Goal: Task Accomplishment & Management: Use online tool/utility

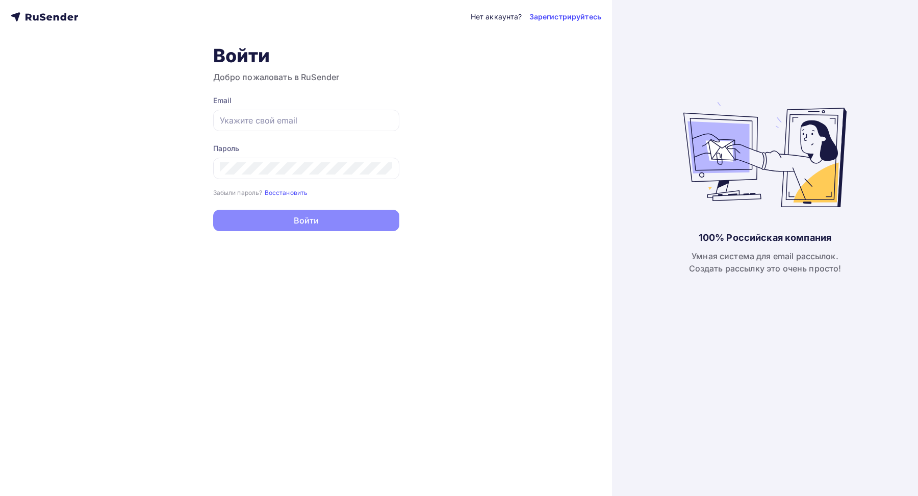
type input "[EMAIL_ADDRESS][DOMAIN_NAME]"
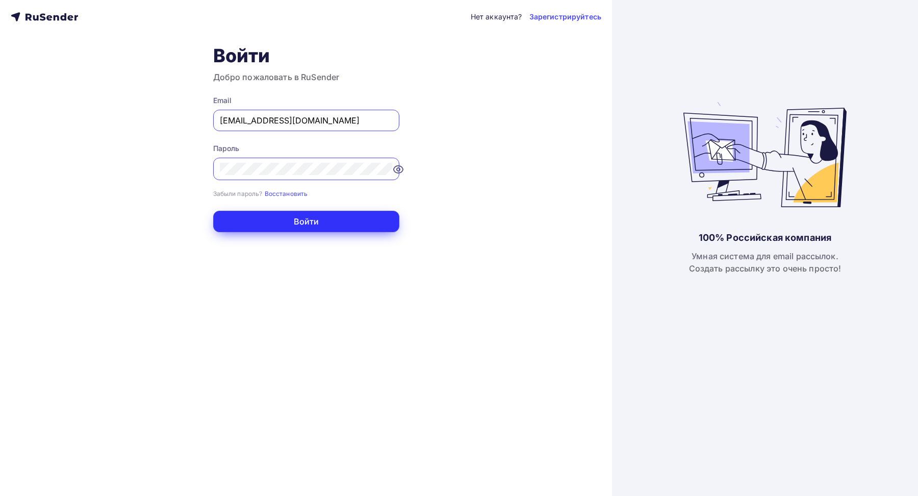
click at [283, 220] on button "Войти" at bounding box center [306, 221] width 186 height 21
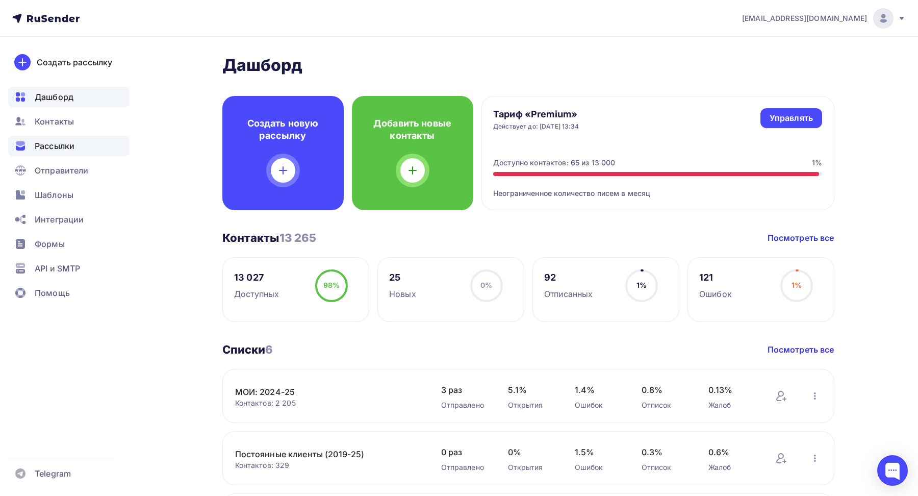
click at [50, 143] on span "Рассылки" at bounding box center [55, 146] width 40 height 12
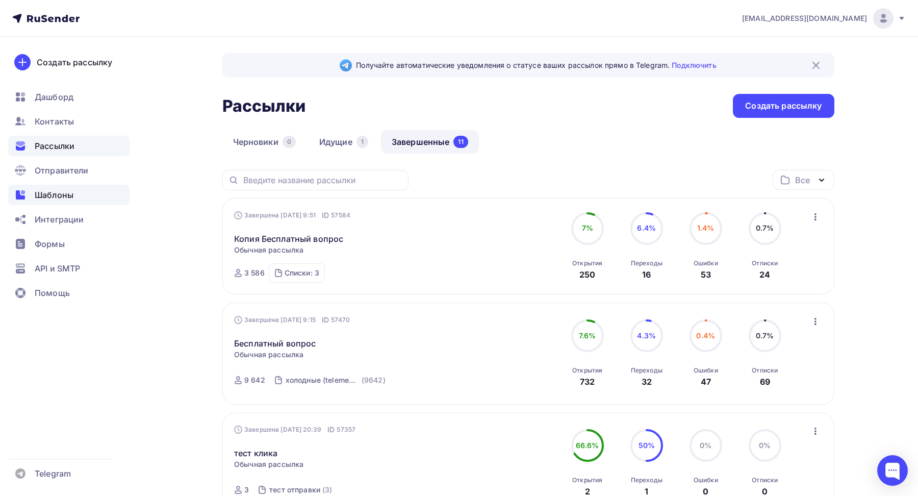
click at [49, 200] on span "Шаблоны" at bounding box center [54, 195] width 39 height 12
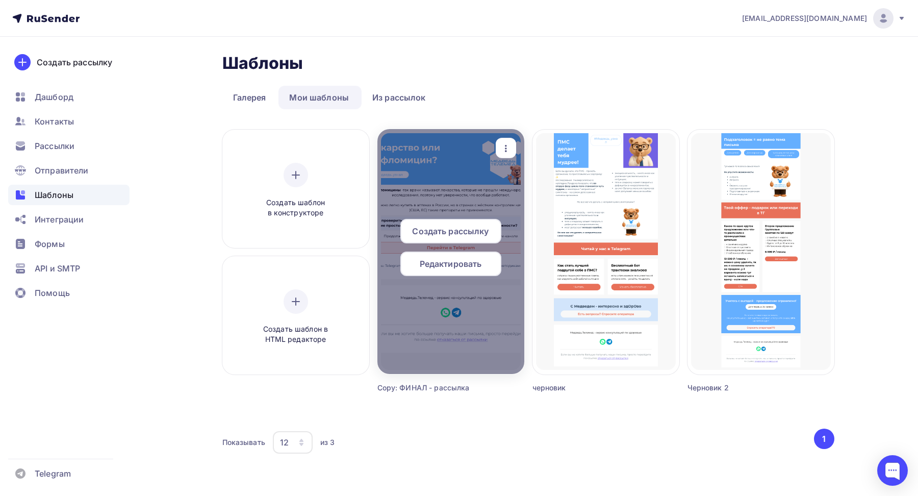
click at [447, 271] on div "Редактировать" at bounding box center [450, 263] width 101 height 24
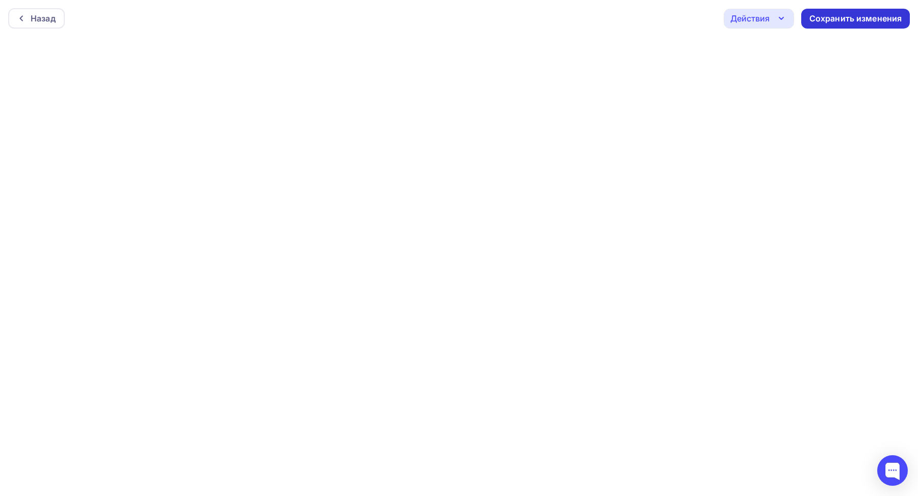
click at [847, 16] on div "Сохранить изменения" at bounding box center [855, 19] width 93 height 12
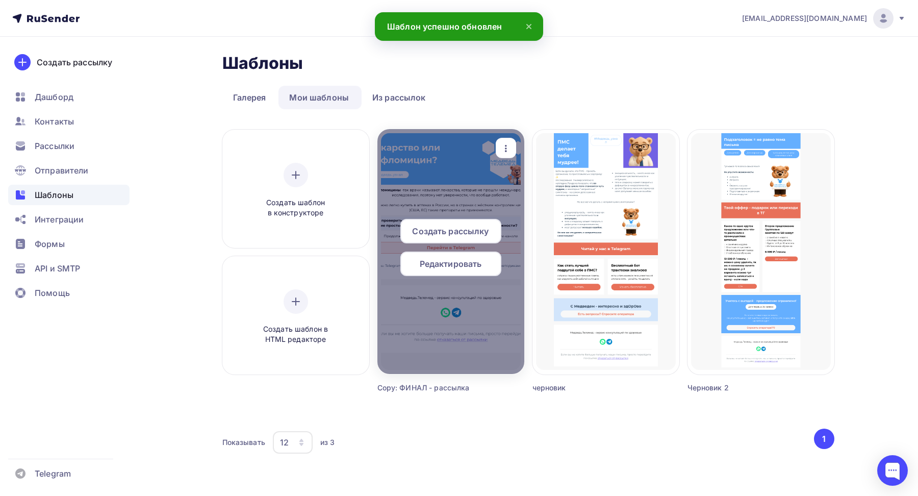
click at [455, 230] on span "Создать рассылку" at bounding box center [450, 231] width 76 height 12
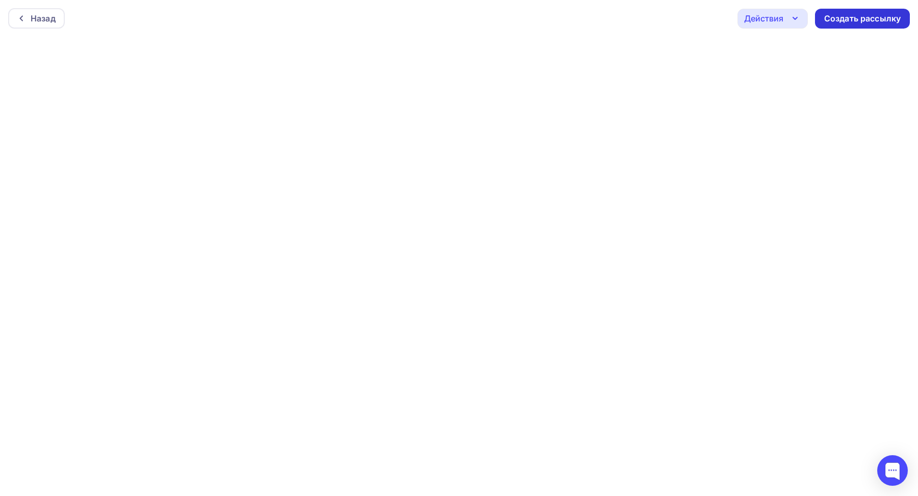
click at [884, 18] on div "Создать рассылку" at bounding box center [862, 19] width 76 height 12
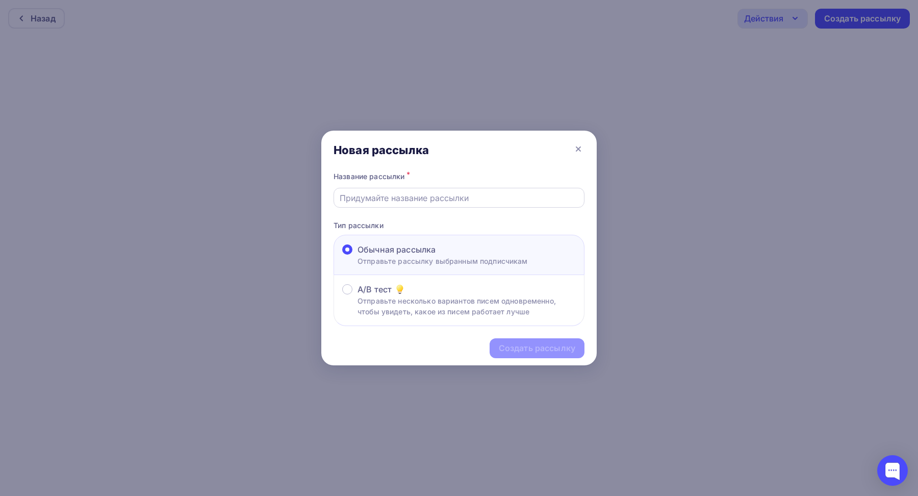
click at [375, 201] on input "text" at bounding box center [459, 198] width 239 height 12
type input "Фуфломицин"
click at [510, 353] on div "Создать рассылку" at bounding box center [537, 348] width 76 height 12
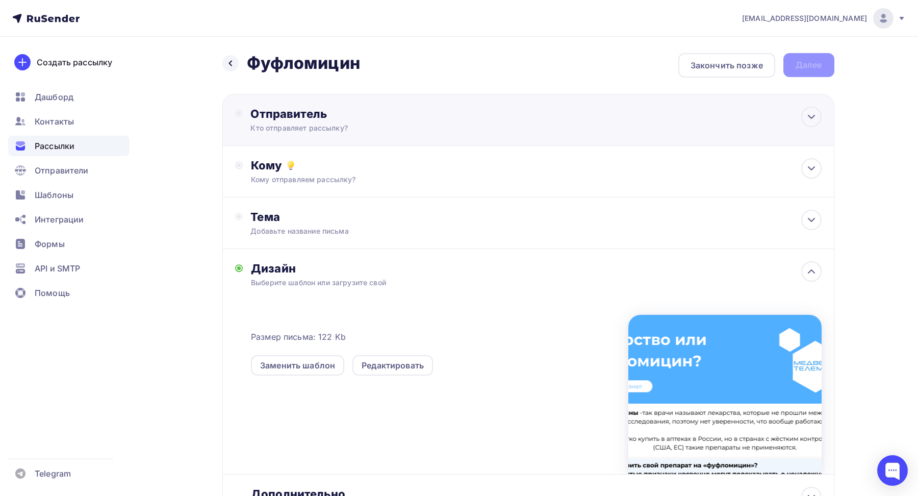
click at [292, 124] on div "Кто отправляет рассылку?" at bounding box center [349, 128] width 199 height 10
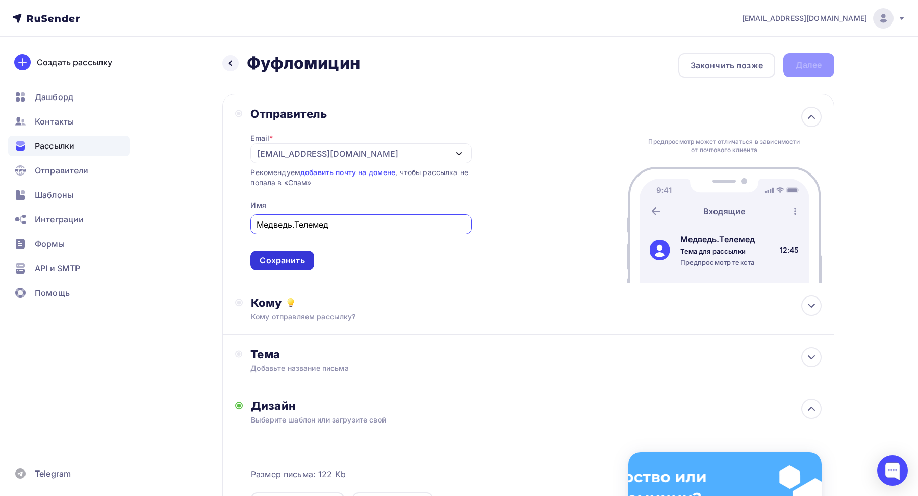
type input "Медведь.Телемед"
click at [274, 262] on div "Сохранить" at bounding box center [281, 260] width 45 height 12
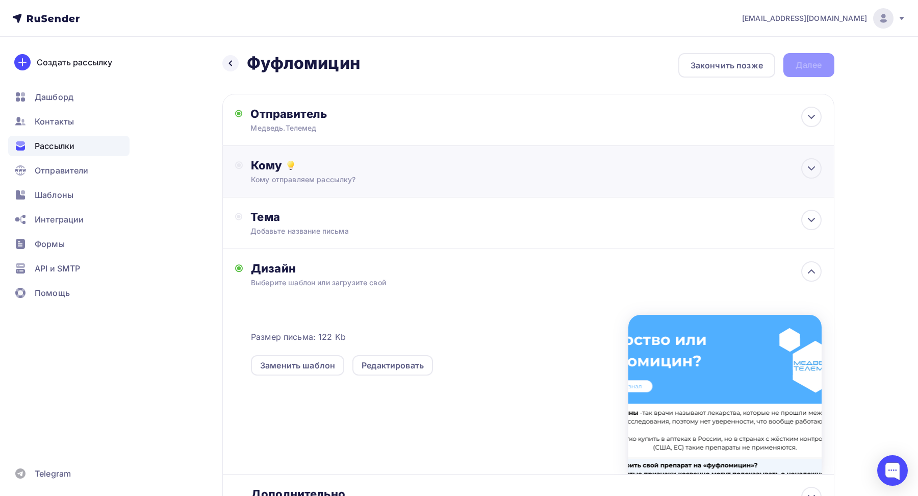
click at [276, 179] on div "Кому отправляем рассылку?" at bounding box center [507, 179] width 513 height 10
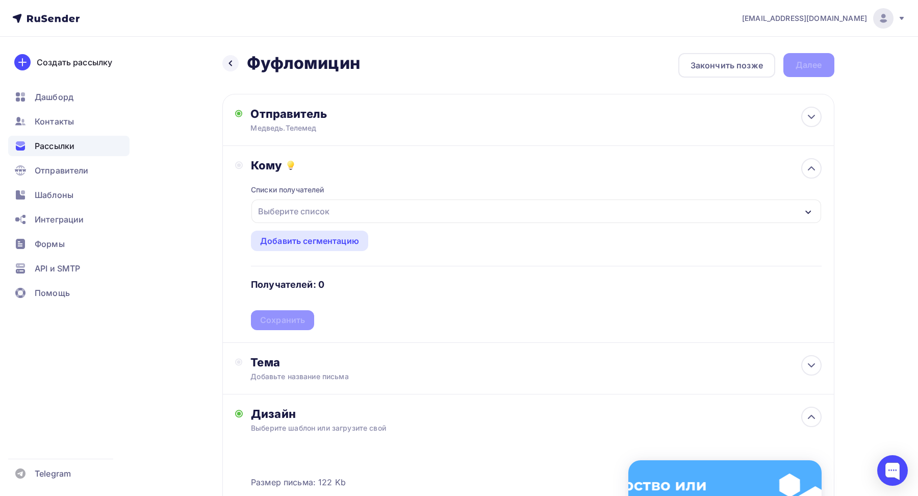
click at [294, 212] on div "Выберите список" at bounding box center [294, 211] width 80 height 18
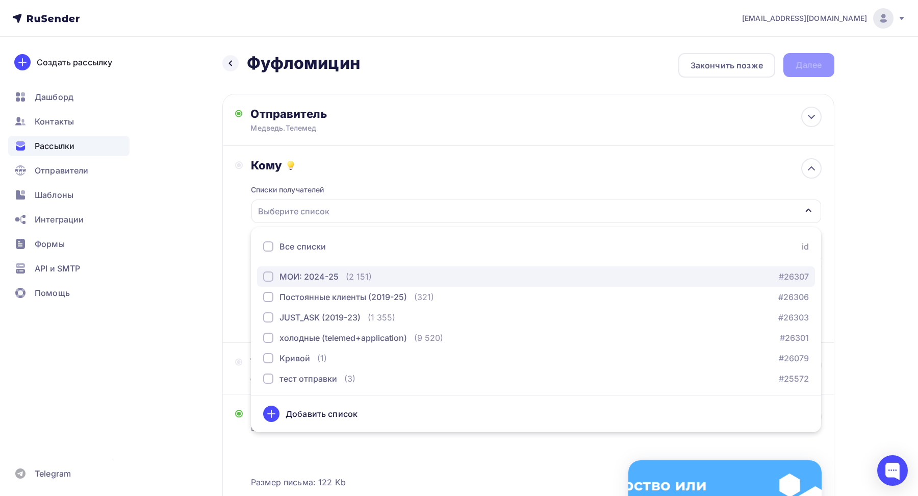
click at [265, 273] on div "button" at bounding box center [268, 276] width 10 height 10
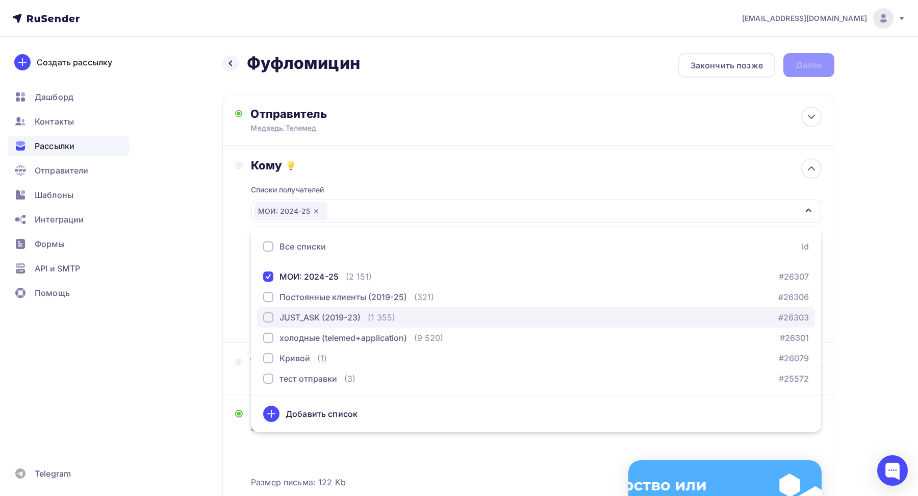
click at [267, 316] on div "button" at bounding box center [268, 317] width 10 height 10
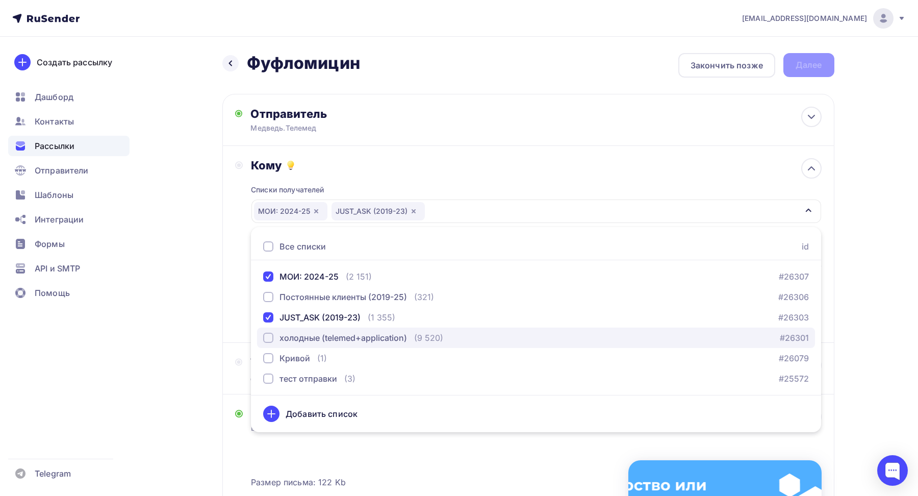
click at [269, 337] on div "button" at bounding box center [268, 337] width 10 height 10
click at [235, 259] on div "Кому Списки получателей МОИ: 2024-25 JUST_ASK (2019-23) холодные (telemed+appli…" at bounding box center [528, 244] width 586 height 172
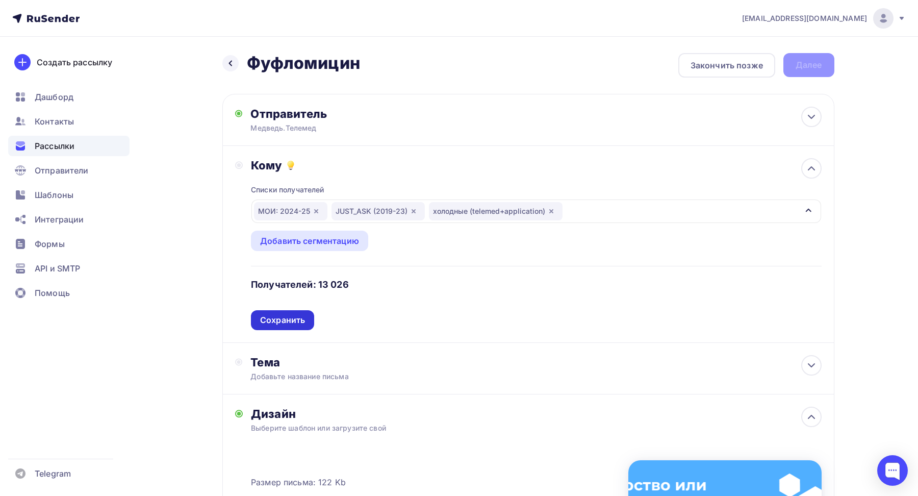
click at [288, 323] on div "Сохранить" at bounding box center [282, 320] width 45 height 12
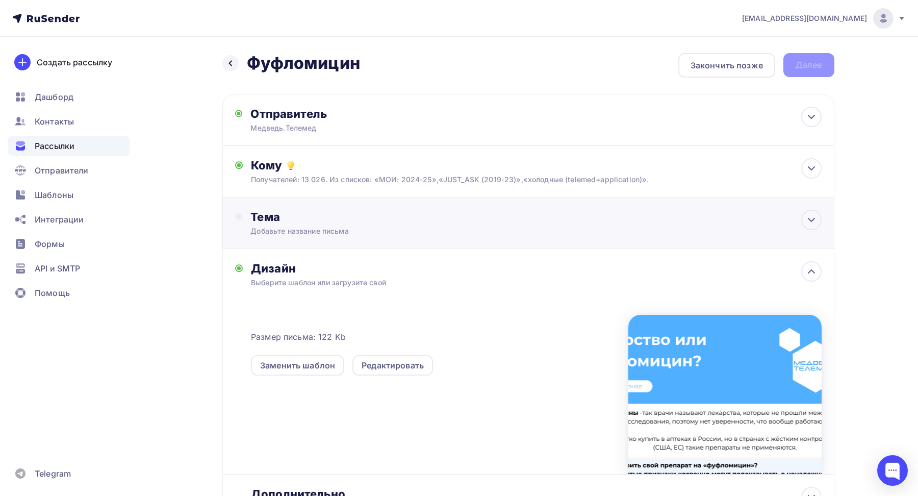
click at [320, 229] on div "Добавьте название письма" at bounding box center [340, 231] width 181 height 10
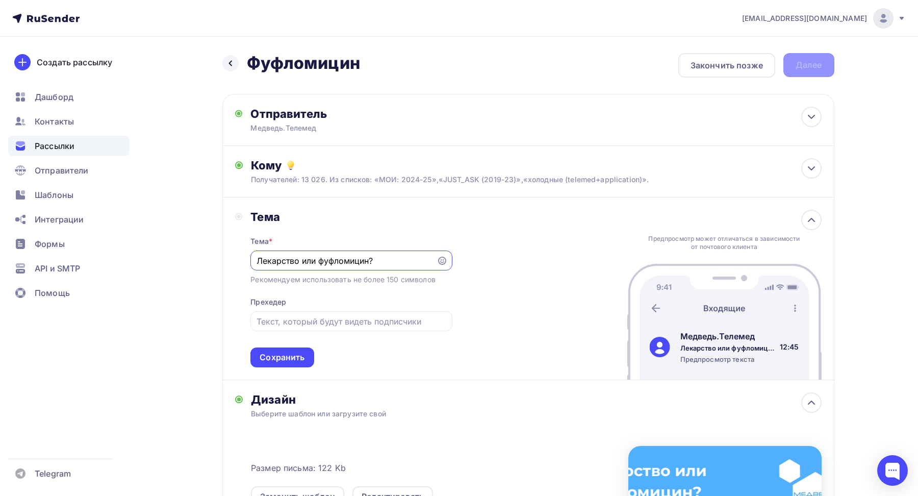
click at [311, 261] on input "Лекарство или фуфломицин?" at bounding box center [343, 260] width 174 height 12
type input "Лекарство или фуфломицин?"
click at [339, 324] on input "text" at bounding box center [351, 321] width 190 height 12
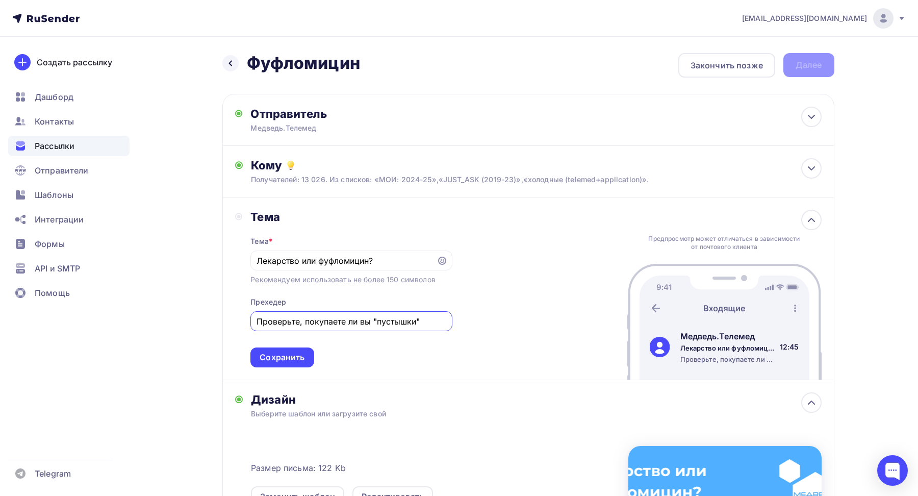
drag, startPoint x: 344, startPoint y: 323, endPoint x: 309, endPoint y: 323, distance: 35.2
click at [309, 323] on input "Проверьте, покупаете ли вы "пустышки"" at bounding box center [351, 321] width 190 height 12
click at [363, 322] on input "Проверьте, продают ли вы "пустышки"" at bounding box center [351, 321] width 190 height 12
click at [339, 321] on input "Проверьте, продают ли вам "пустышки"" at bounding box center [351, 321] width 190 height 12
click at [371, 321] on input "Проверьте, покупали ли вам "пустышки"" at bounding box center [351, 321] width 190 height 12
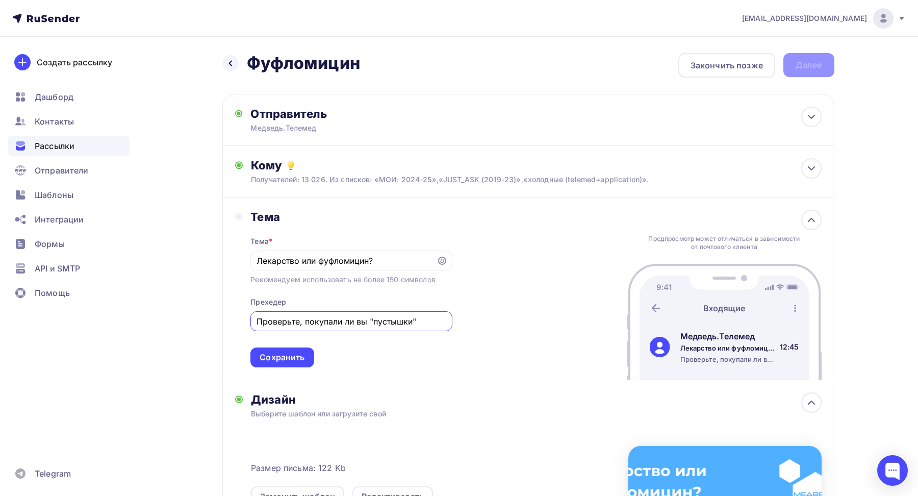
click at [419, 324] on input "Проверьте, покупали ли вы "пустышки"" at bounding box center [351, 321] width 190 height 12
drag, startPoint x: 355, startPoint y: 320, endPoint x: 306, endPoint y: 321, distance: 48.9
click at [306, 321] on input "Проверьте, покупали ли вы "пустышки"" at bounding box center [351, 321] width 190 height 12
click at [362, 322] on input "Проверьте, тратите ли вы "пустышки"" at bounding box center [351, 321] width 190 height 12
click at [439, 319] on input "Проверьте, тратите ли вы деньги на "пустышки"" at bounding box center [351, 321] width 190 height 12
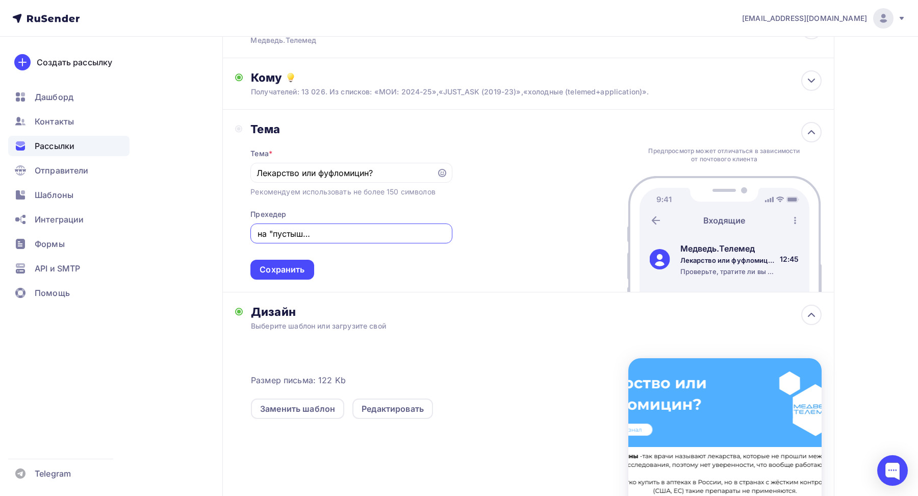
scroll to position [100, 0]
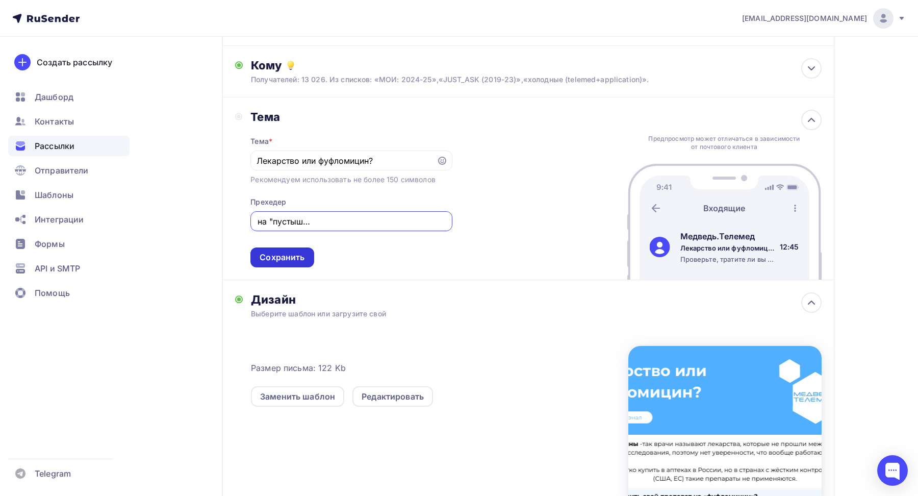
type input "Проверьте, тратите ли вы деньги на "пустышки", которые не влияют на лечение."
click at [275, 260] on div "Сохранить" at bounding box center [281, 257] width 45 height 12
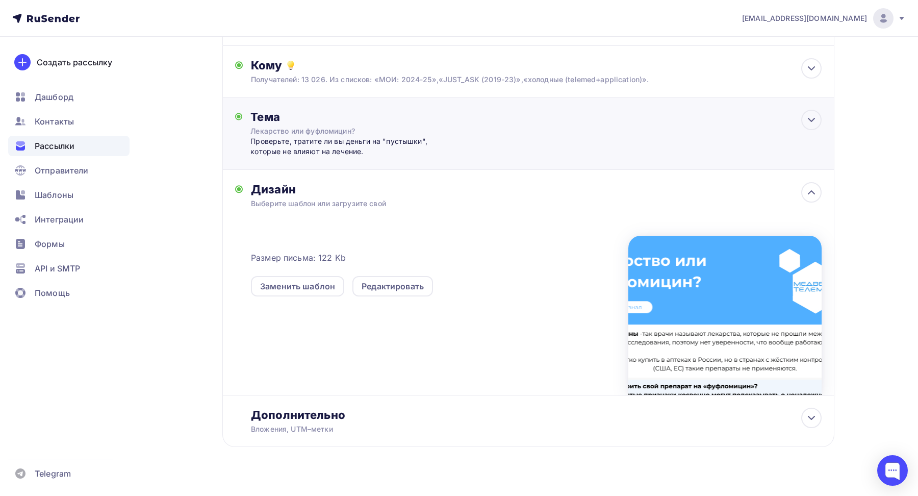
scroll to position [0, 0]
click at [398, 283] on div "Редактировать" at bounding box center [392, 286] width 62 height 12
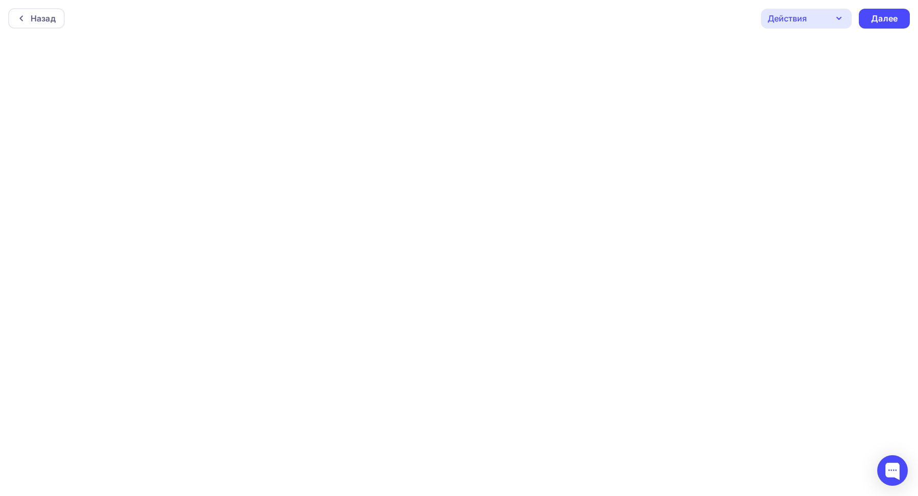
scroll to position [3, 0]
click at [887, 20] on div "Далее" at bounding box center [884, 16] width 27 height 12
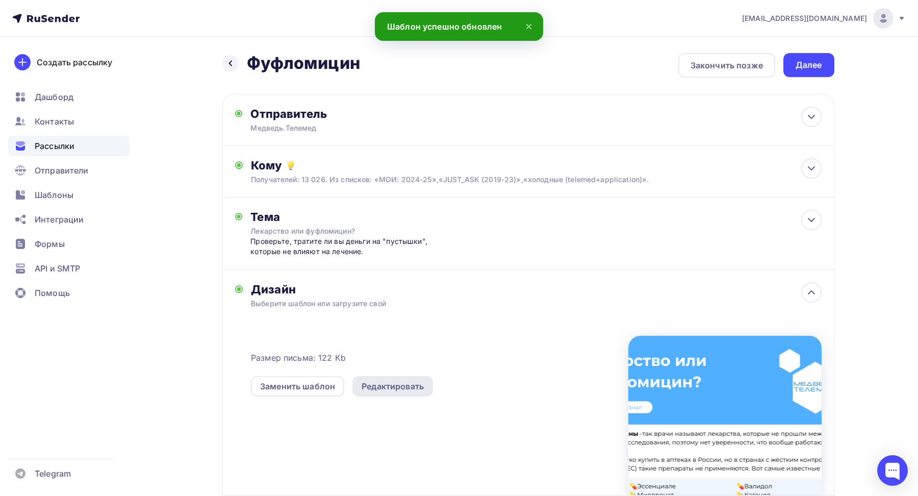
click at [382, 386] on div "Редактировать" at bounding box center [392, 386] width 62 height 12
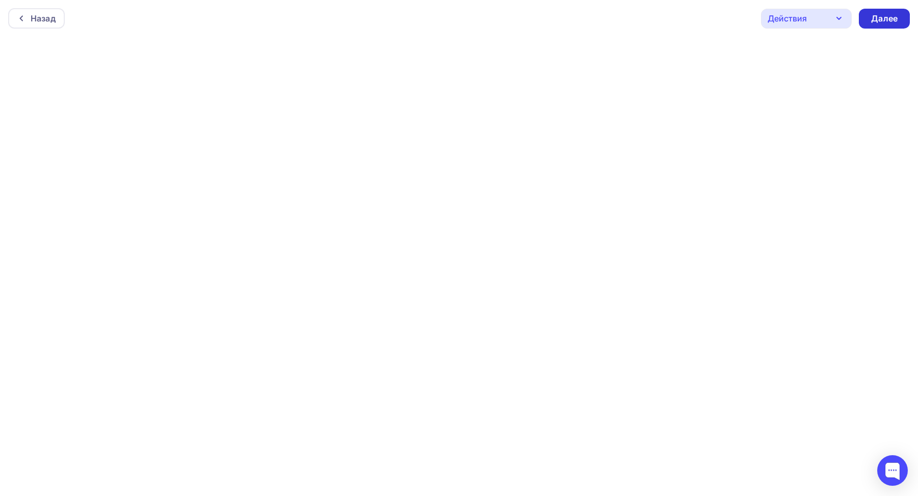
click at [881, 24] on div "Далее" at bounding box center [883, 19] width 51 height 20
click at [880, 21] on div "Далее" at bounding box center [884, 19] width 27 height 12
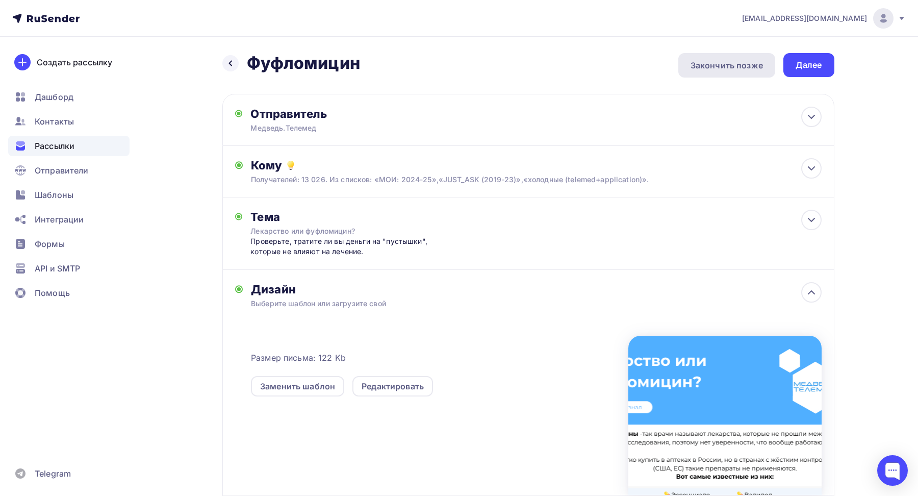
click at [745, 69] on div "Закончить позже" at bounding box center [726, 65] width 72 height 12
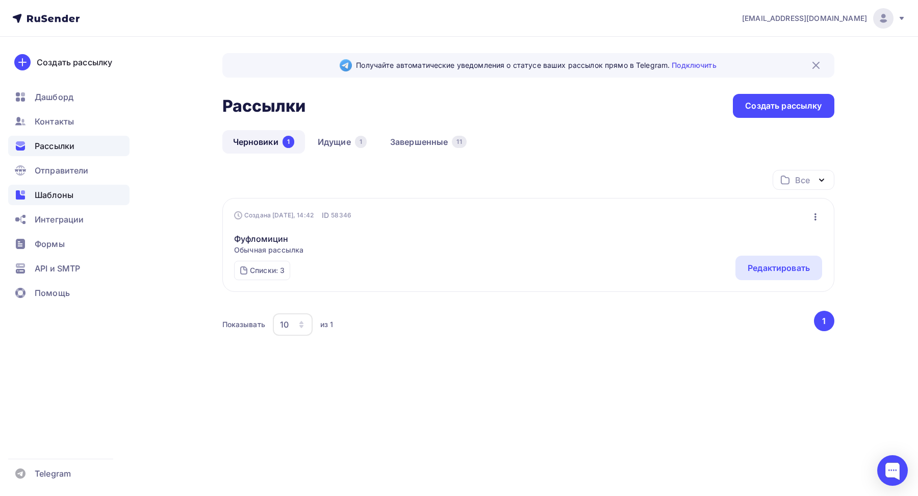
click at [54, 193] on span "Шаблоны" at bounding box center [54, 195] width 39 height 12
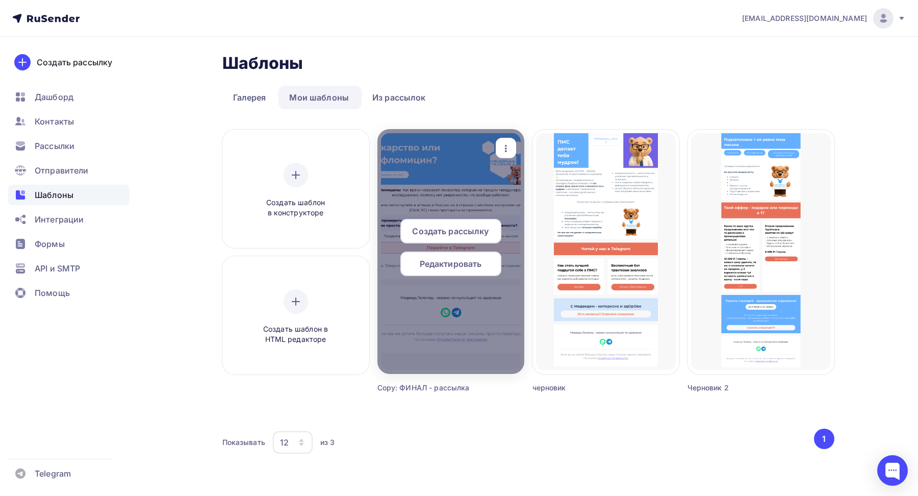
click at [462, 264] on span "Редактировать" at bounding box center [451, 263] width 62 height 12
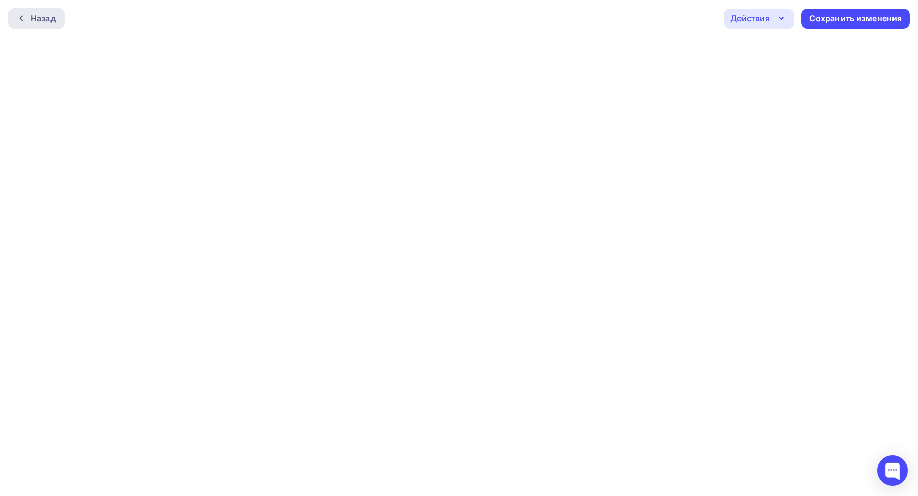
click at [43, 15] on div "Назад" at bounding box center [43, 18] width 25 height 12
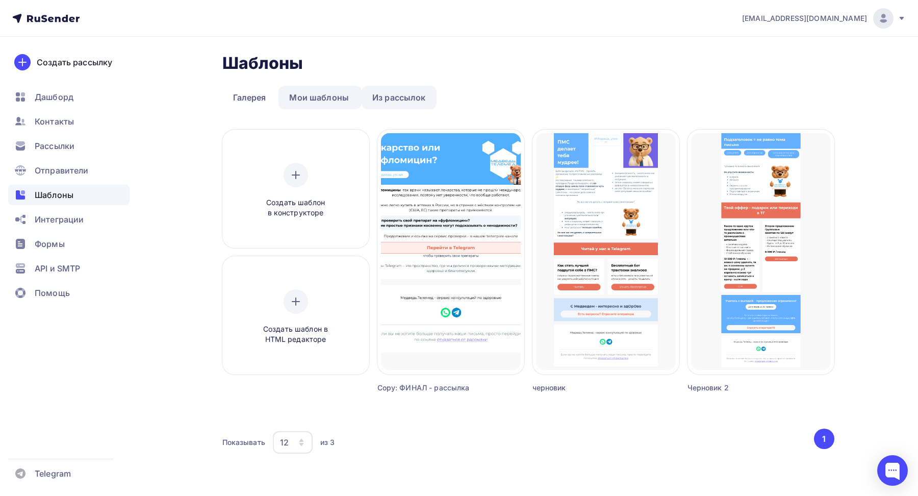
click at [371, 96] on link "Из рассылок" at bounding box center [398, 97] width 75 height 23
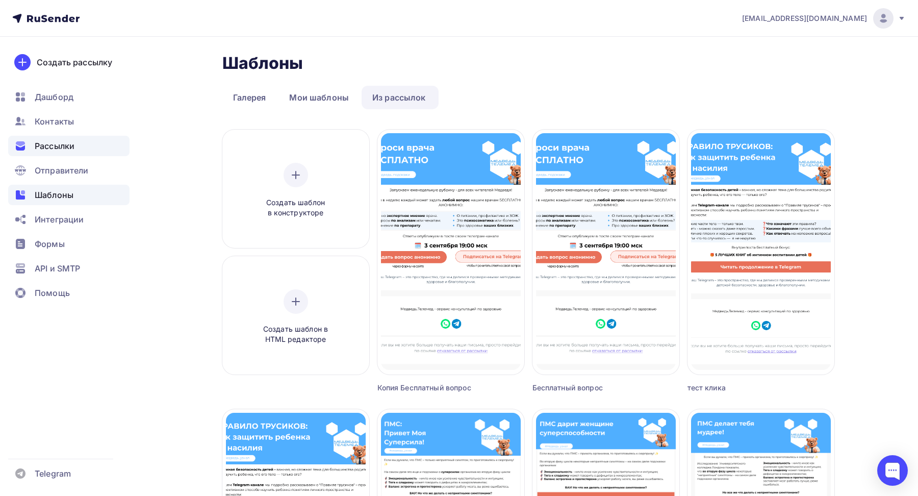
click at [48, 149] on span "Рассылки" at bounding box center [55, 146] width 40 height 12
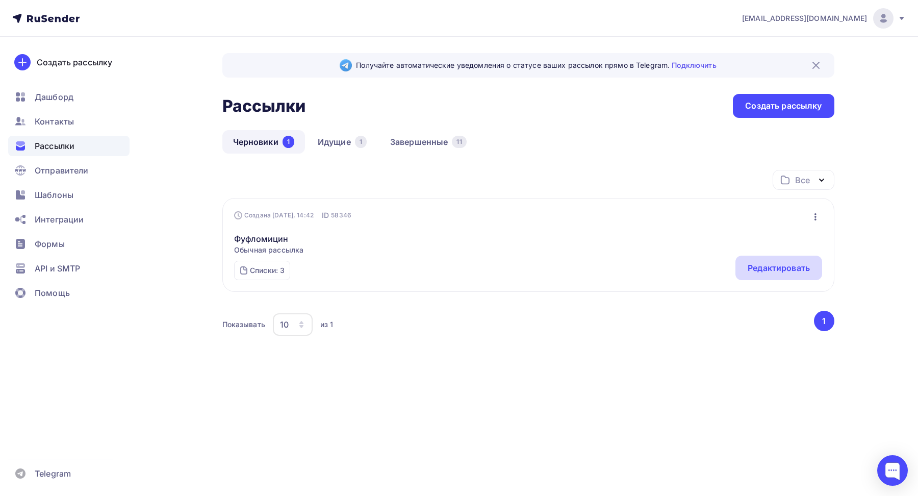
click at [762, 269] on div "Редактировать" at bounding box center [778, 268] width 62 height 12
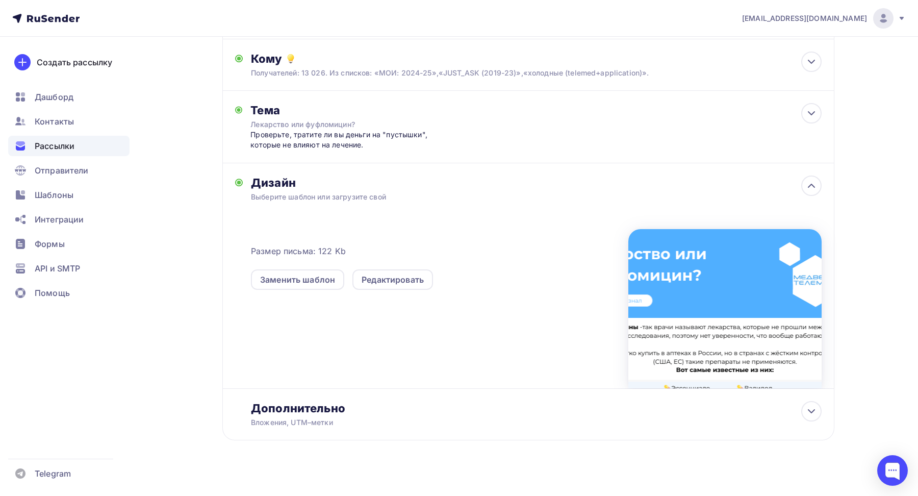
scroll to position [116, 0]
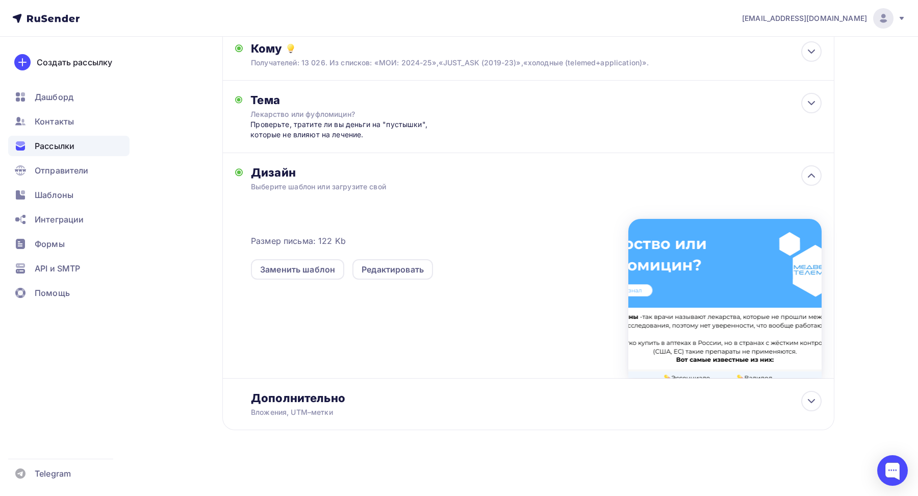
click at [711, 272] on div at bounding box center [724, 298] width 193 height 159
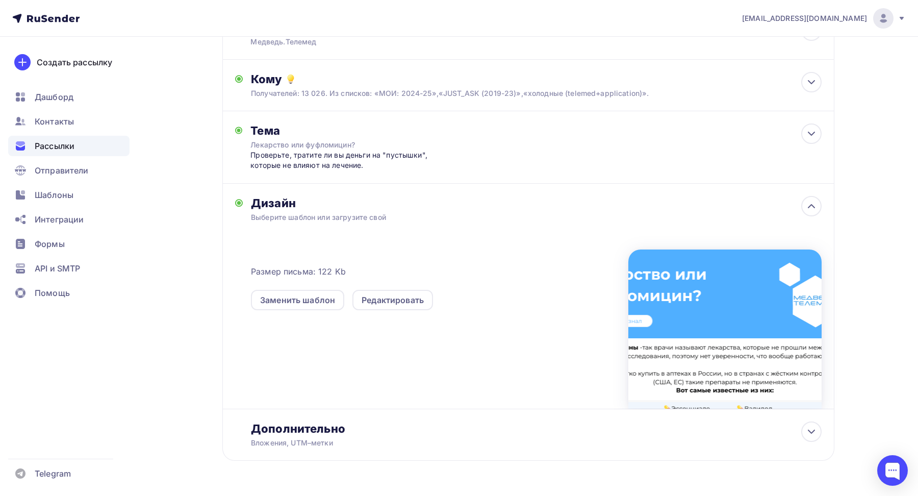
scroll to position [0, 0]
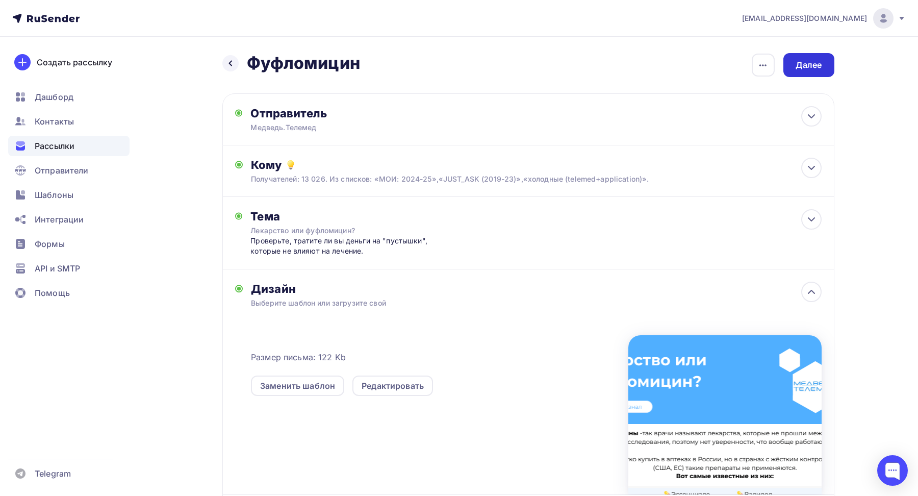
click at [795, 66] on div "Далее" at bounding box center [808, 65] width 27 height 12
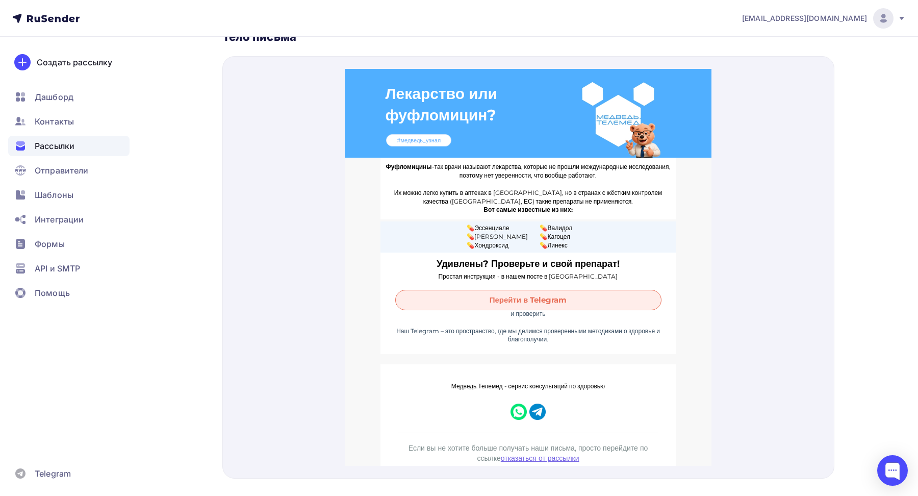
scroll to position [457, 0]
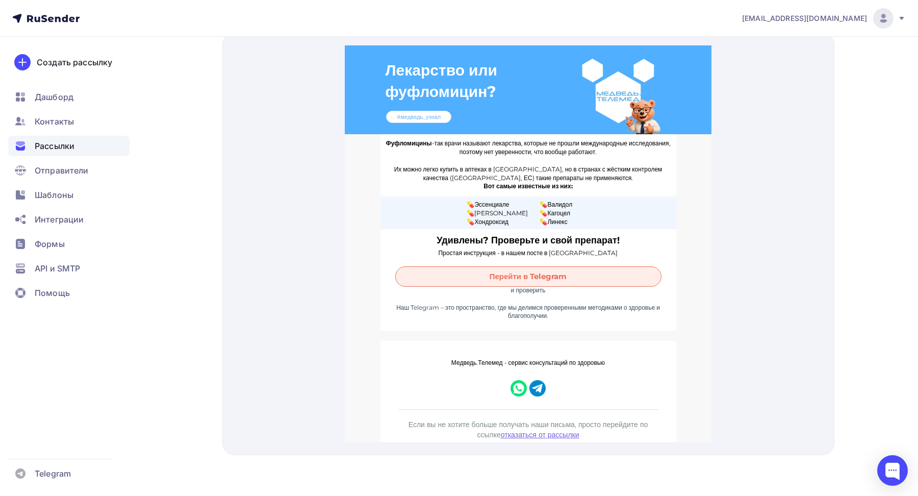
click at [517, 265] on span "Перейти в Telegram" at bounding box center [528, 263] width 265 height 19
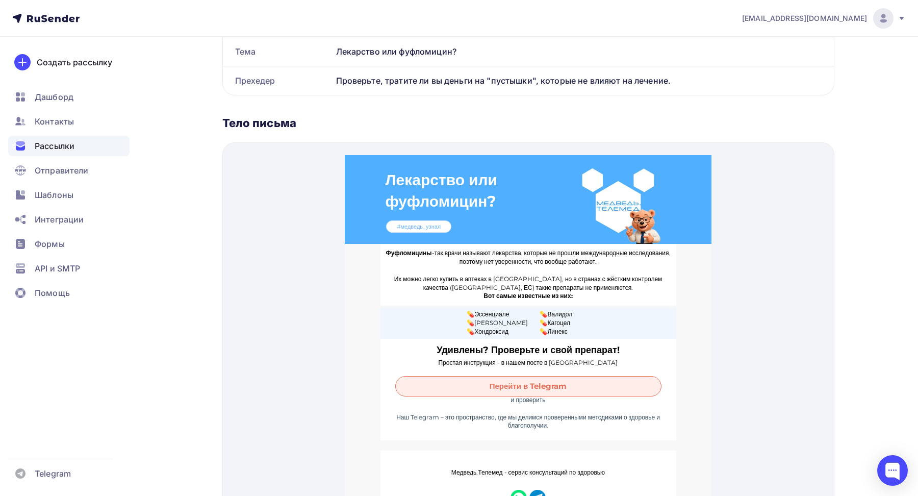
scroll to position [0, 0]
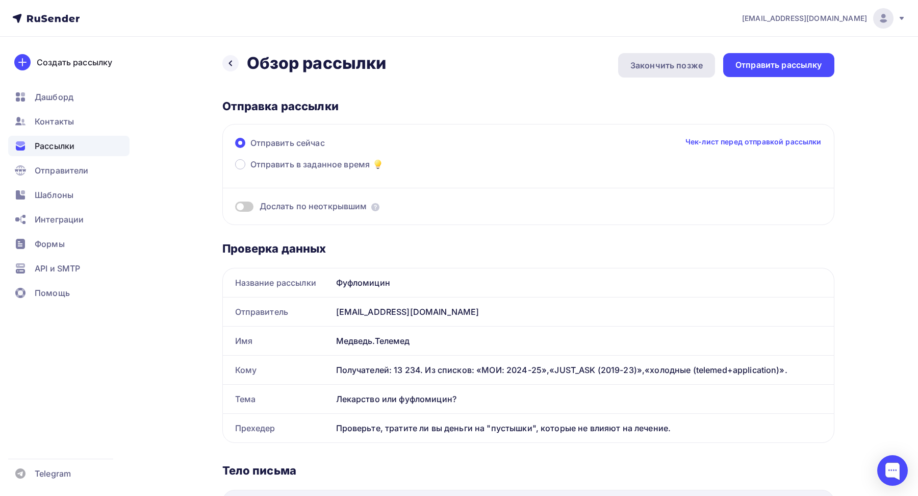
click at [670, 66] on div "Закончить позже" at bounding box center [666, 65] width 72 height 12
